Goal: Task Accomplishment & Management: Use online tool/utility

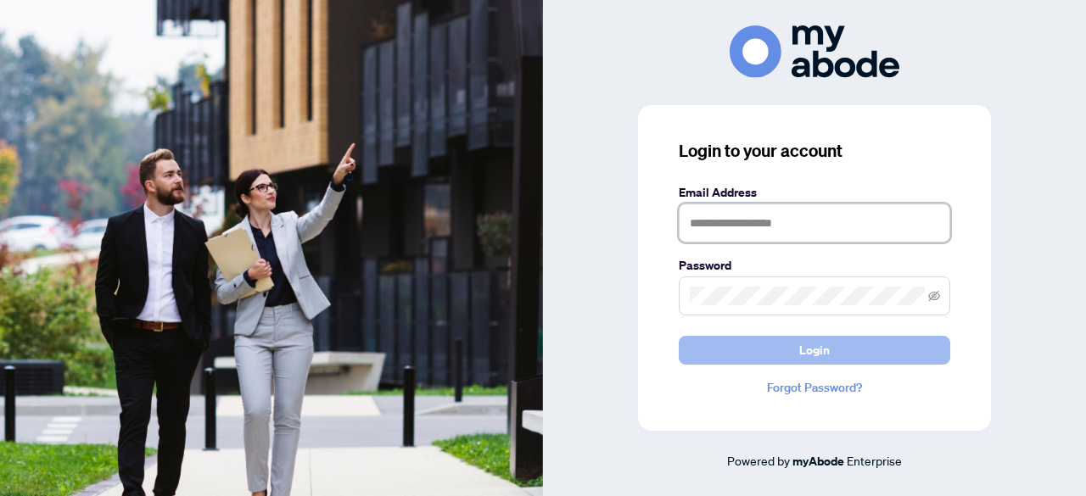
type input "**********"
click at [837, 350] on button "Login" at bounding box center [815, 350] width 272 height 29
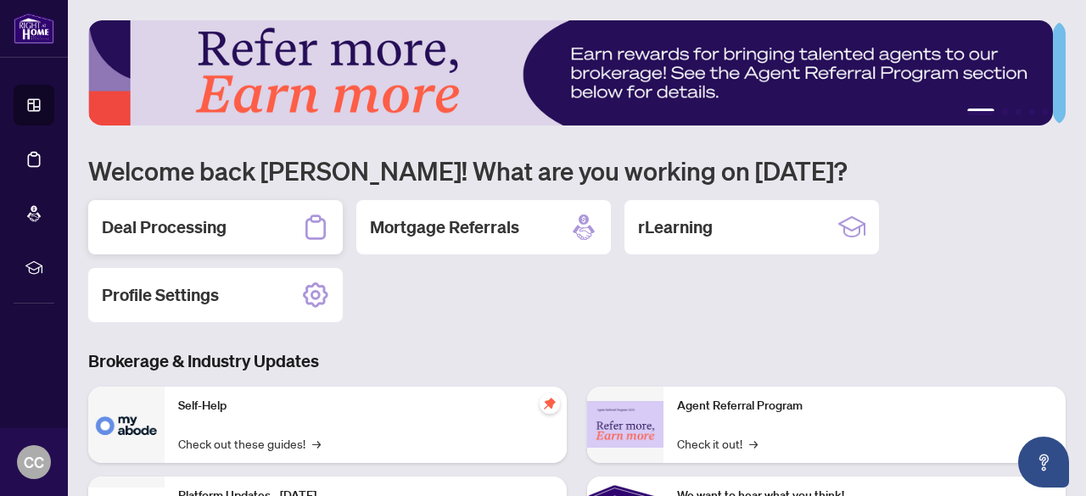
click at [179, 223] on h2 "Deal Processing" at bounding box center [164, 228] width 125 height 24
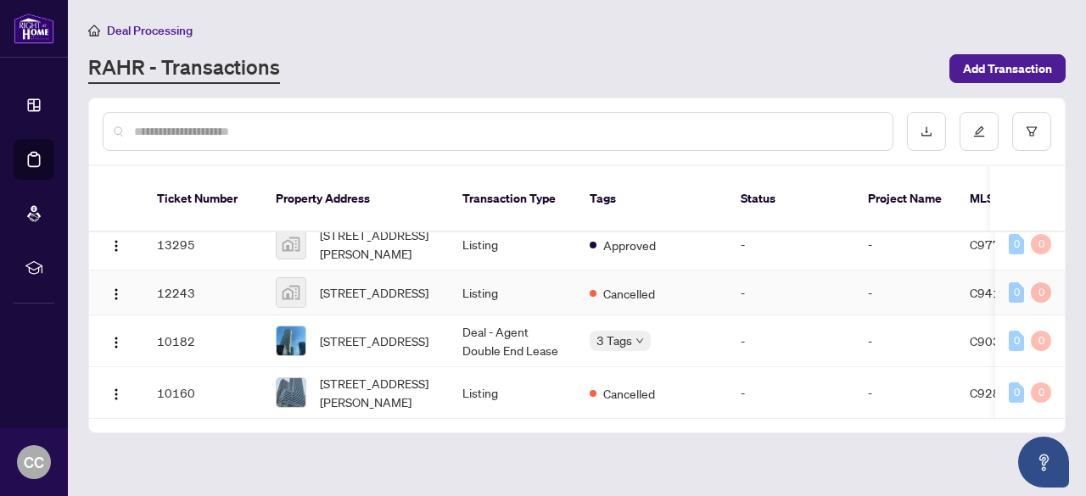
scroll to position [1699, 0]
click at [367, 332] on span "[STREET_ADDRESS]" at bounding box center [374, 341] width 109 height 19
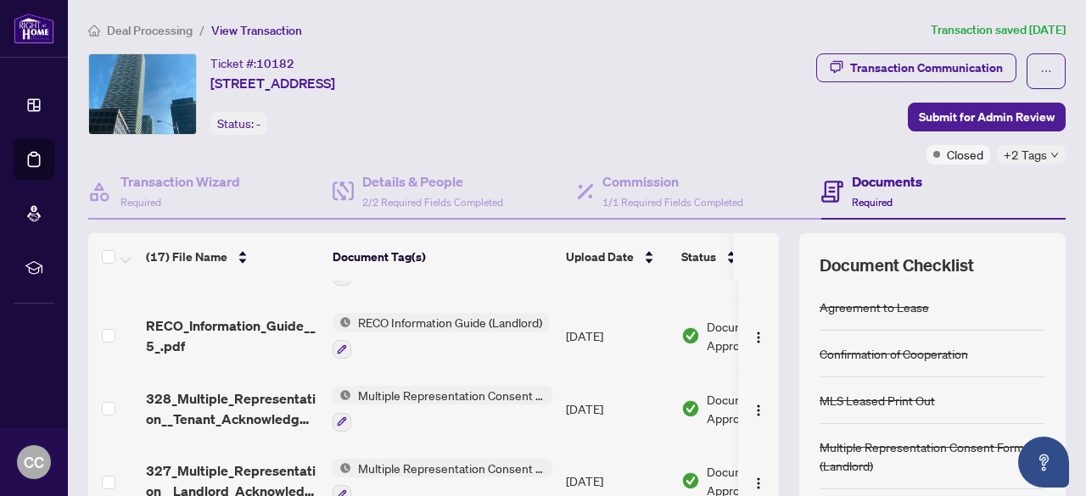
scroll to position [933, 0]
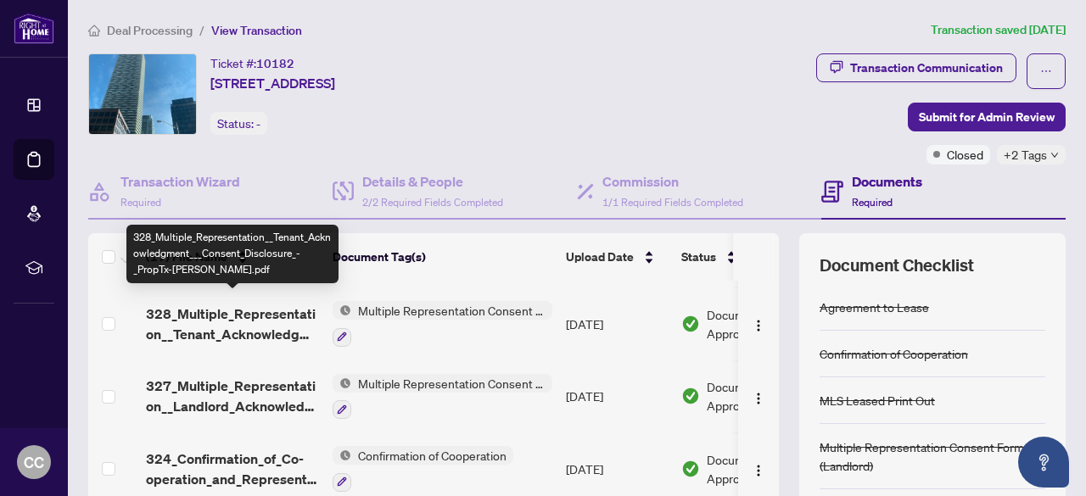
click at [255, 315] on span "328_Multiple_Representation__Tenant_Acknowledgment___Consent_Disclosure_-_PropT…" at bounding box center [232, 324] width 173 height 41
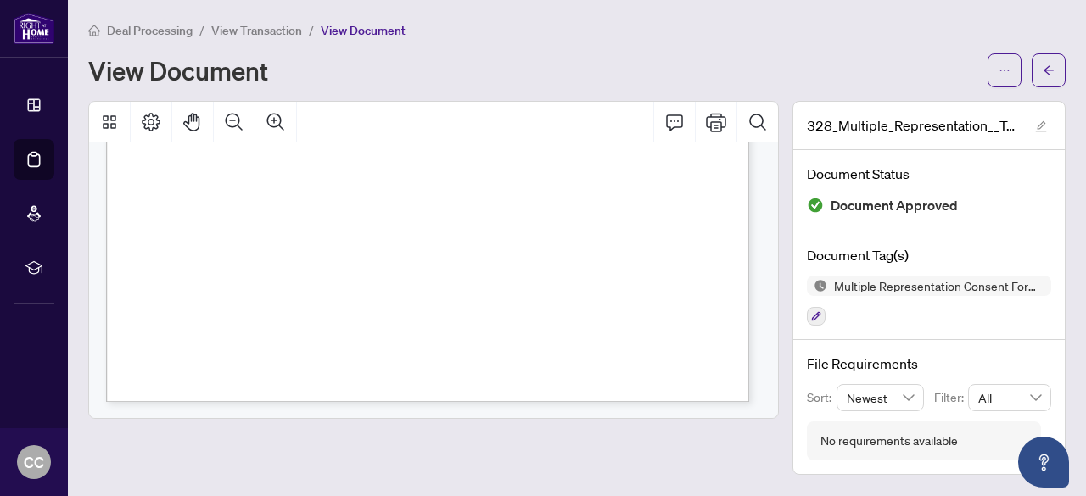
scroll to position [602, 0]
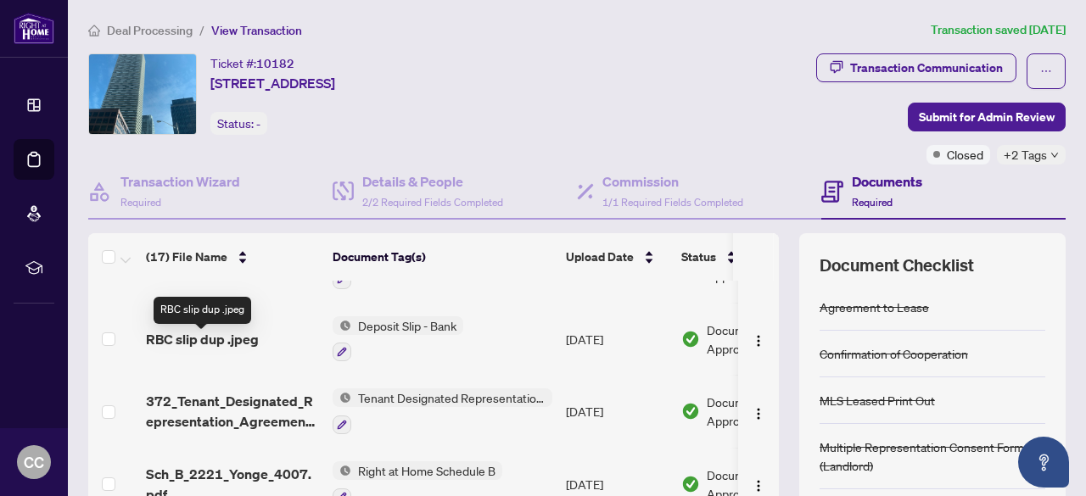
scroll to position [594, 0]
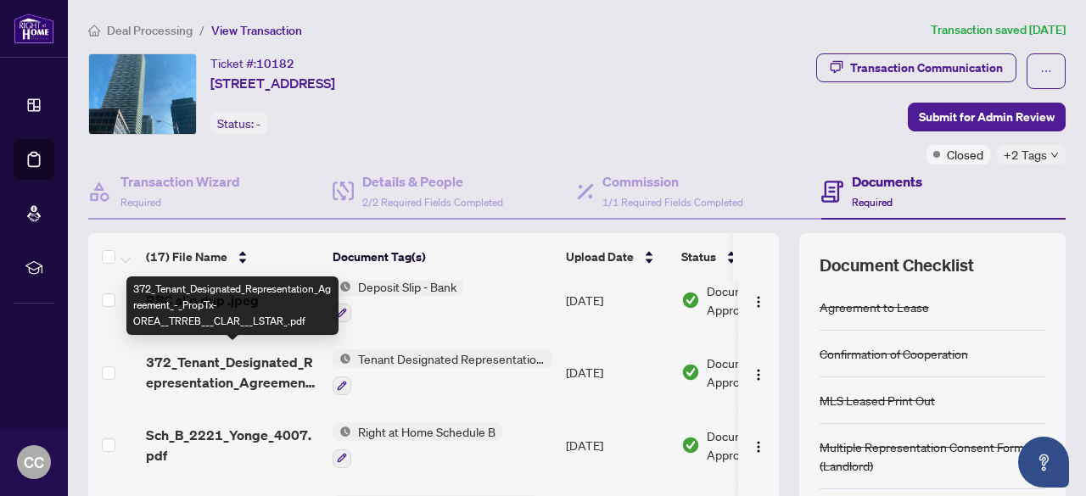
click at [221, 356] on span "372_Tenant_Designated_Representation_Agreement_-_PropTx-OREA__TRREB___CLAR___LS…" at bounding box center [232, 372] width 173 height 41
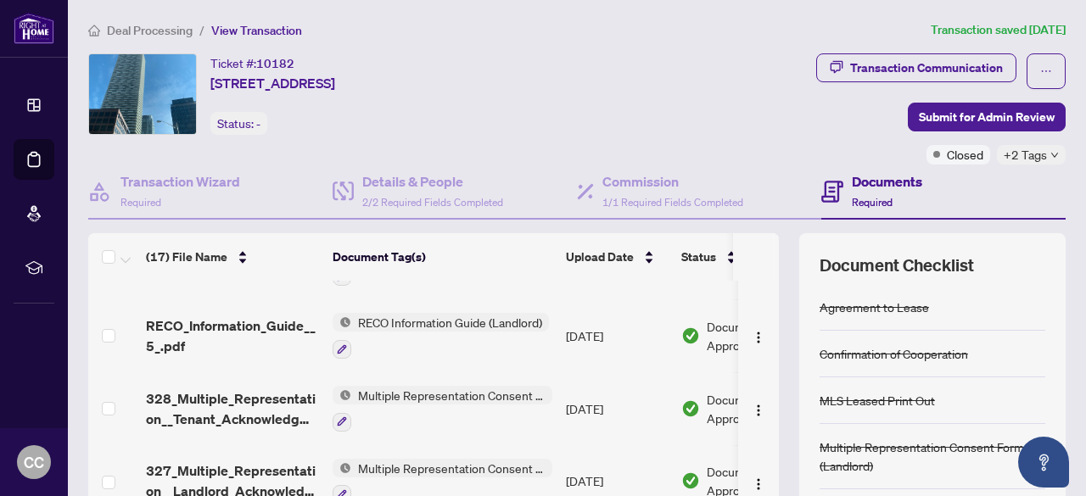
scroll to position [933, 0]
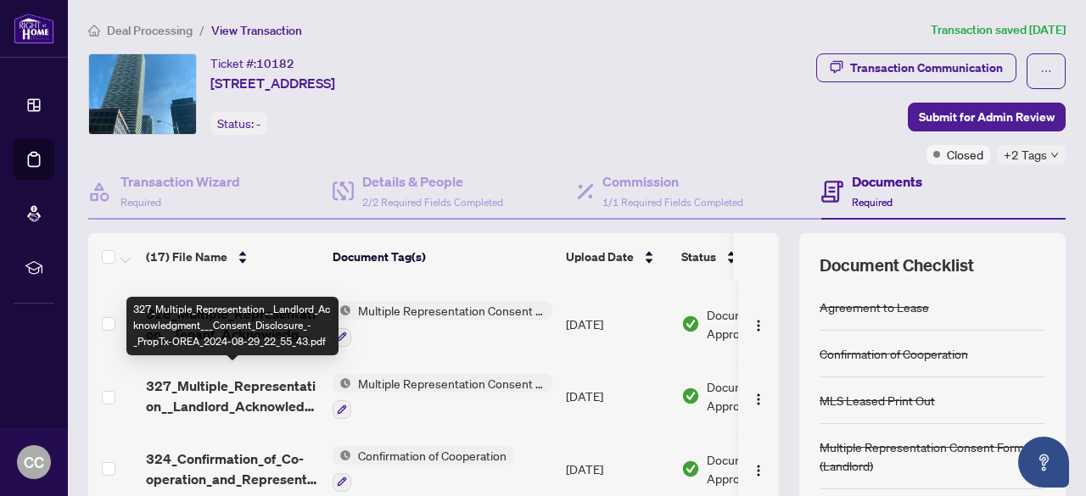
click at [220, 381] on span "327_Multiple_Representation__Landlord_Acknowledgment___Consent_Disclosure_-_Pro…" at bounding box center [232, 396] width 173 height 41
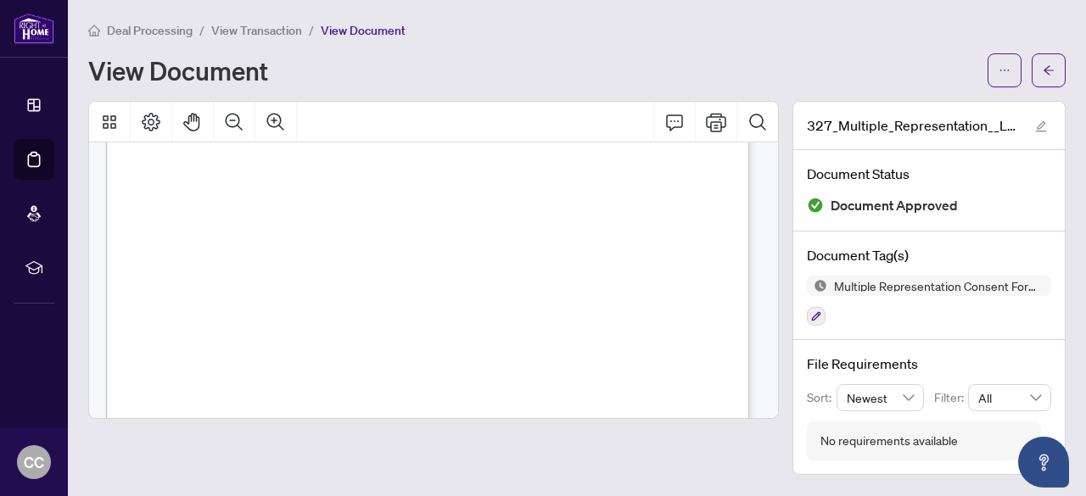
scroll to position [594, 0]
